Goal: Information Seeking & Learning: Learn about a topic

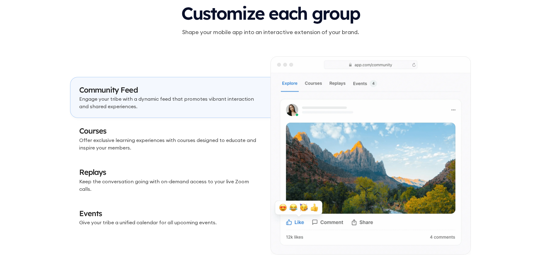
scroll to position [1815, 0]
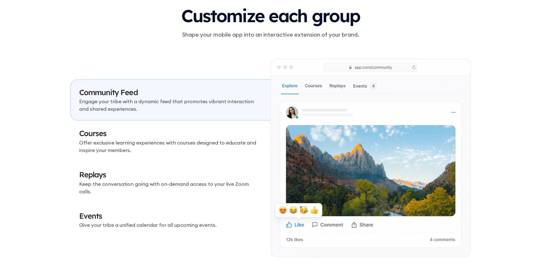
click at [191, 131] on link "Courses Offer exclusive learning experiences with courses designed to educate a…" at bounding box center [170, 140] width 200 height 41
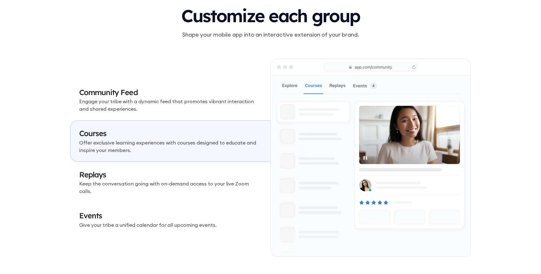
click at [198, 166] on link "Replays Keep the conversation going with on-demand access to your live Zoom cal…" at bounding box center [170, 182] width 200 height 41
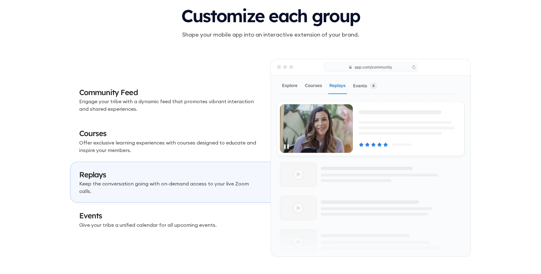
click at [204, 204] on link "Events Give your tribe a unified calendar for all upcoming events." at bounding box center [170, 220] width 200 height 34
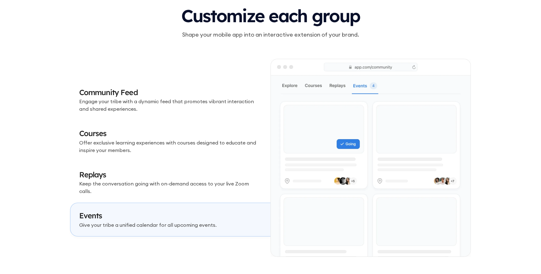
click at [199, 138] on h3 "Courses" at bounding box center [170, 133] width 182 height 11
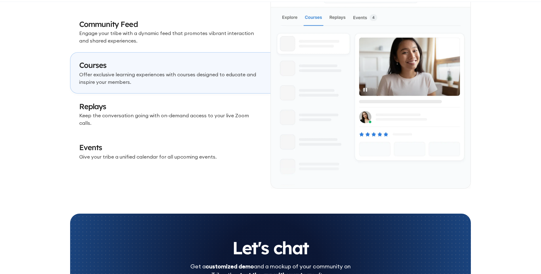
scroll to position [1884, 0]
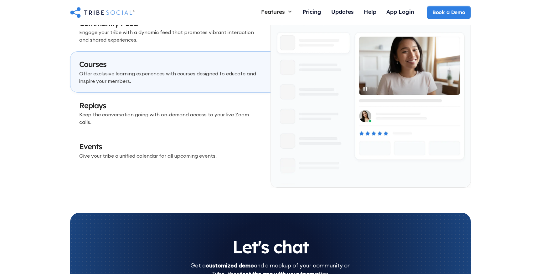
click at [156, 156] on link "Events Give your tribe a unified calendar for all upcoming events." at bounding box center [170, 151] width 200 height 34
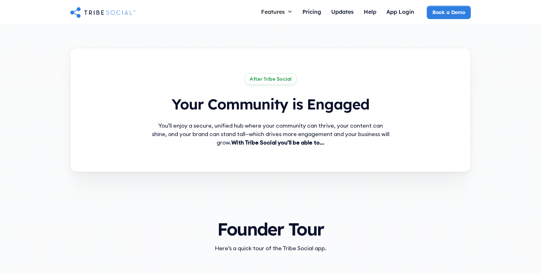
scroll to position [0, 0]
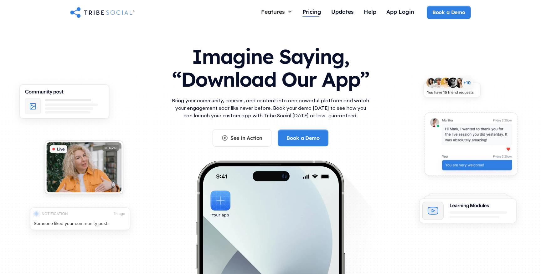
click at [315, 9] on div "Pricing" at bounding box center [311, 11] width 19 height 7
